Goal: Transaction & Acquisition: Download file/media

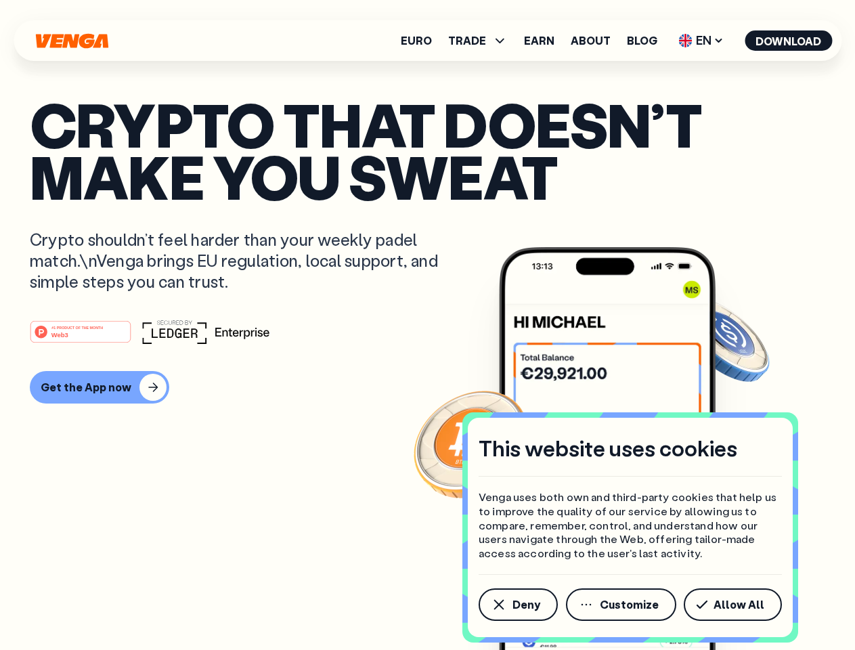
click at [427, 325] on div "#1 PRODUCT OF THE MONTH Web3" at bounding box center [428, 332] width 796 height 24
click at [517, 605] on span "Deny" at bounding box center [527, 604] width 28 height 11
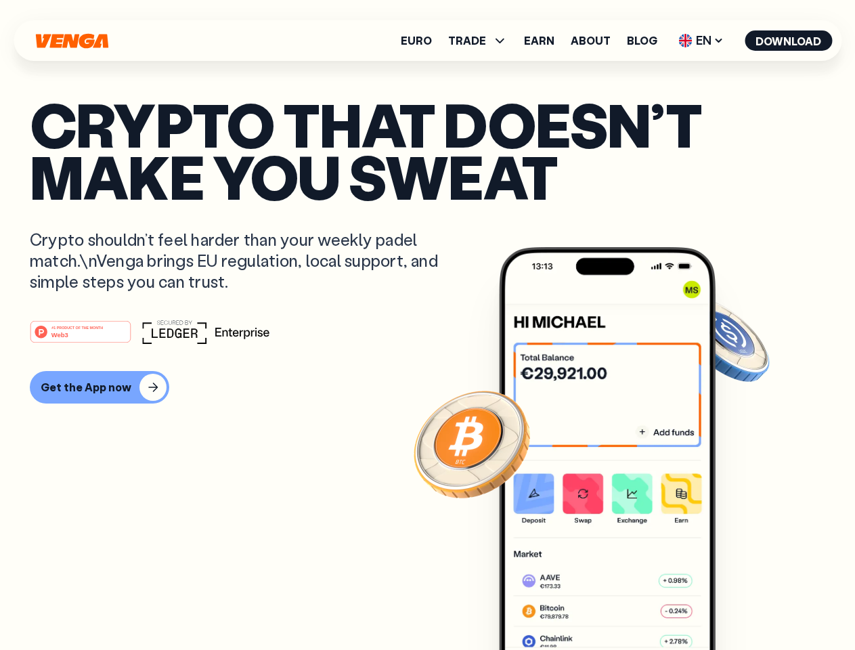
click at [622, 605] on img at bounding box center [607, 474] width 217 height 454
click at [735, 605] on article "Crypto that doesn’t make you sweat Crypto shouldn’t feel harder than your weekl…" at bounding box center [428, 352] width 796 height 508
click at [482, 41] on span "TRADE" at bounding box center [467, 40] width 38 height 11
click at [701, 41] on span "EN" at bounding box center [701, 41] width 55 height 22
click at [789, 41] on button "Download" at bounding box center [788, 40] width 87 height 20
